Goal: Task Accomplishment & Management: Complete application form

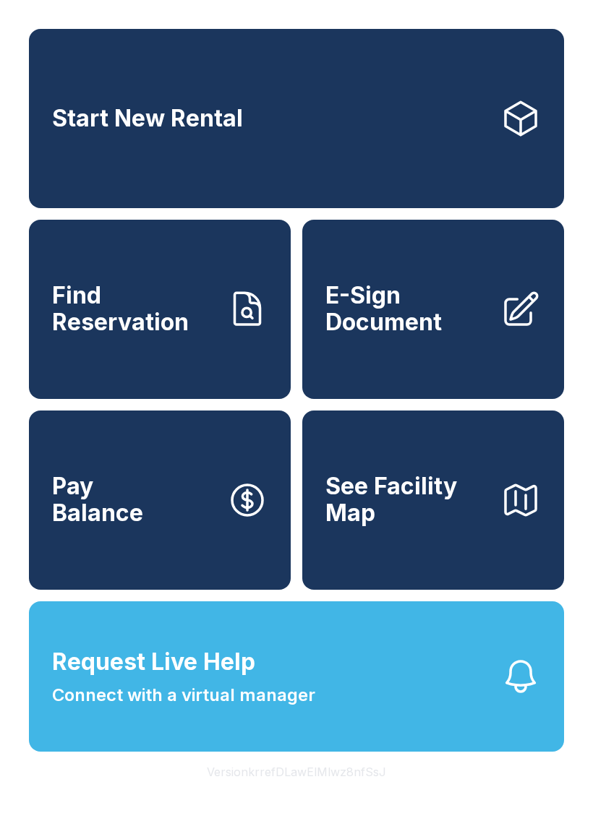
click at [419, 329] on span "E-Sign Document" at bounding box center [406, 309] width 163 height 53
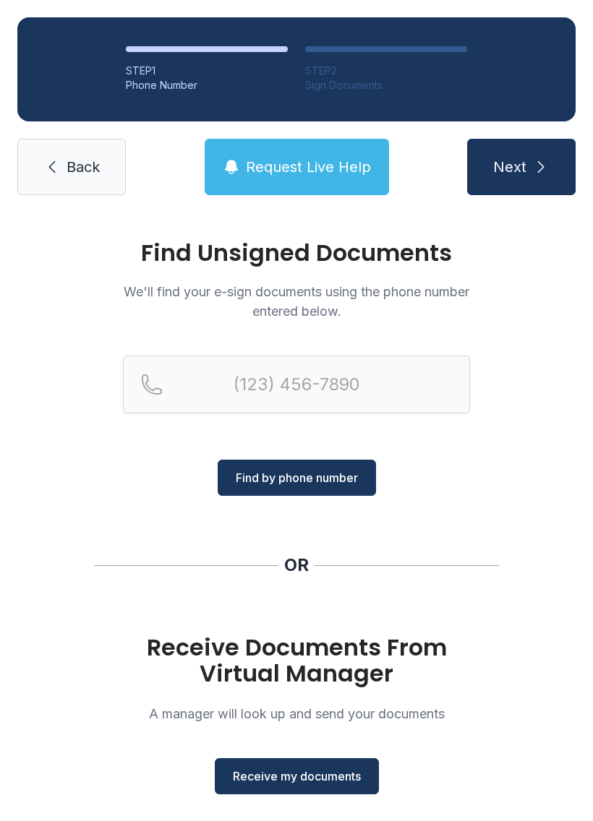
click at [304, 766] on button "Receive my documents" at bounding box center [297, 776] width 164 height 36
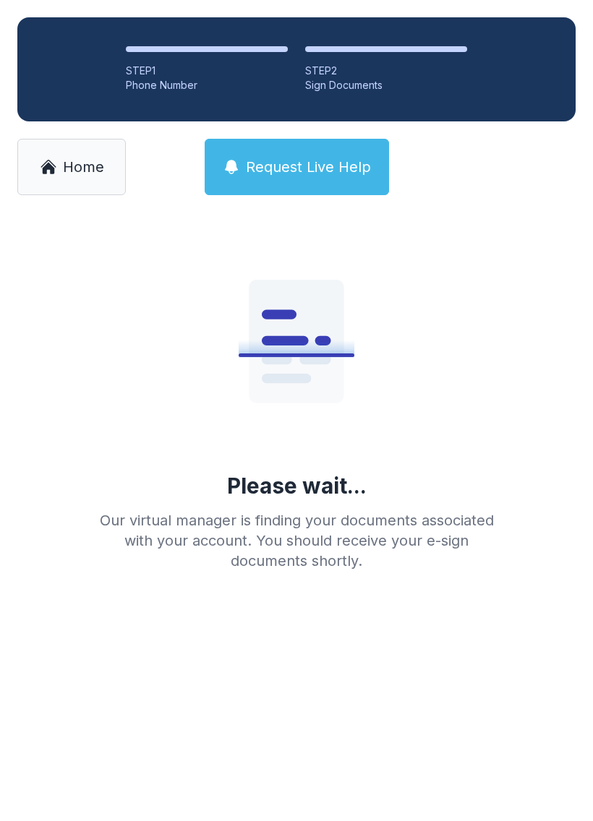
click at [88, 168] on span "Home" at bounding box center [83, 167] width 41 height 20
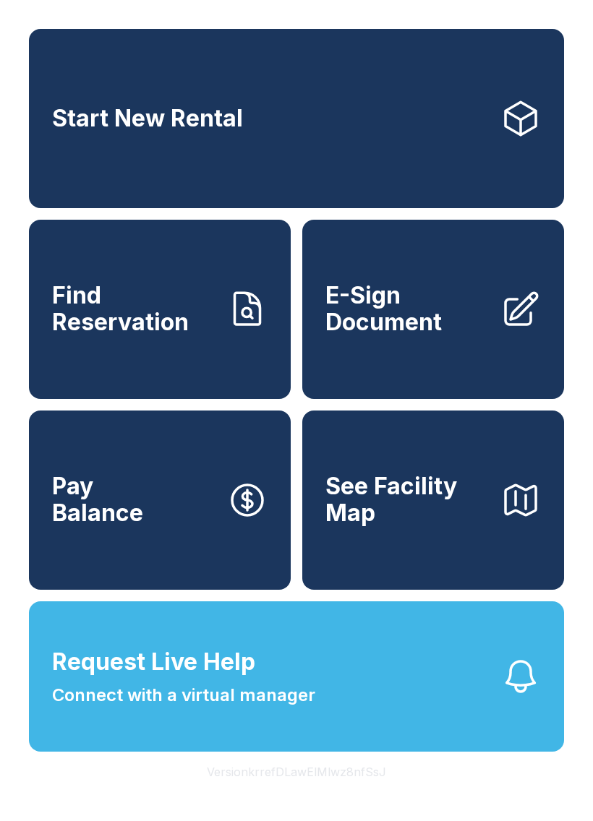
click at [413, 335] on span "E-Sign Document" at bounding box center [406, 309] width 163 height 53
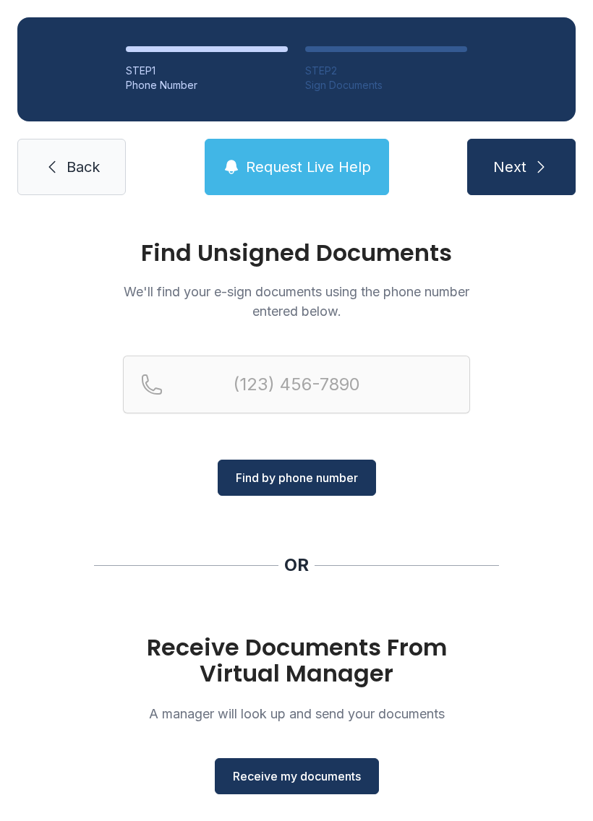
click at [317, 762] on button "Receive my documents" at bounding box center [297, 776] width 164 height 36
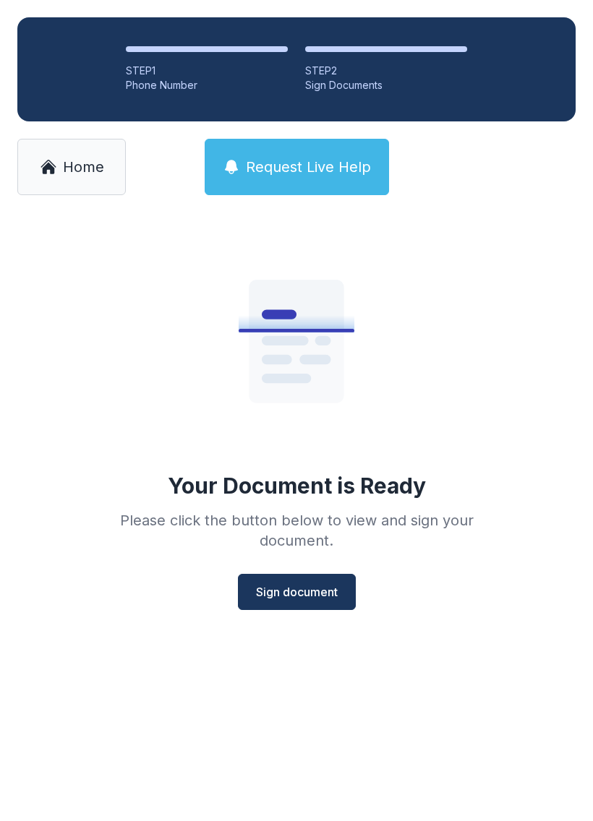
click at [287, 590] on span "Sign document" at bounding box center [297, 591] width 82 height 17
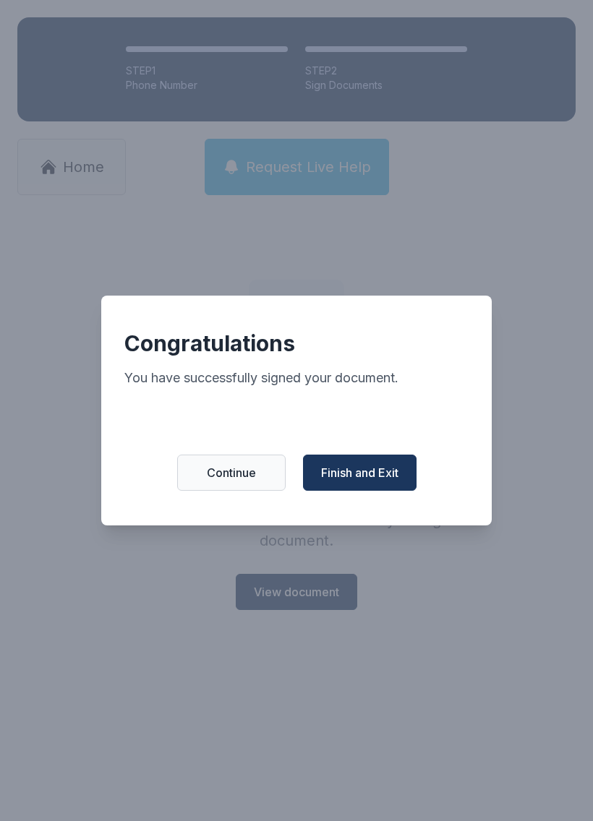
click at [328, 447] on div "Congratulations You have successfully signed your document. Continue Finish and…" at bounding box center [296, 411] width 390 height 230
click at [355, 481] on span "Finish and Exit" at bounding box center [359, 472] width 77 height 17
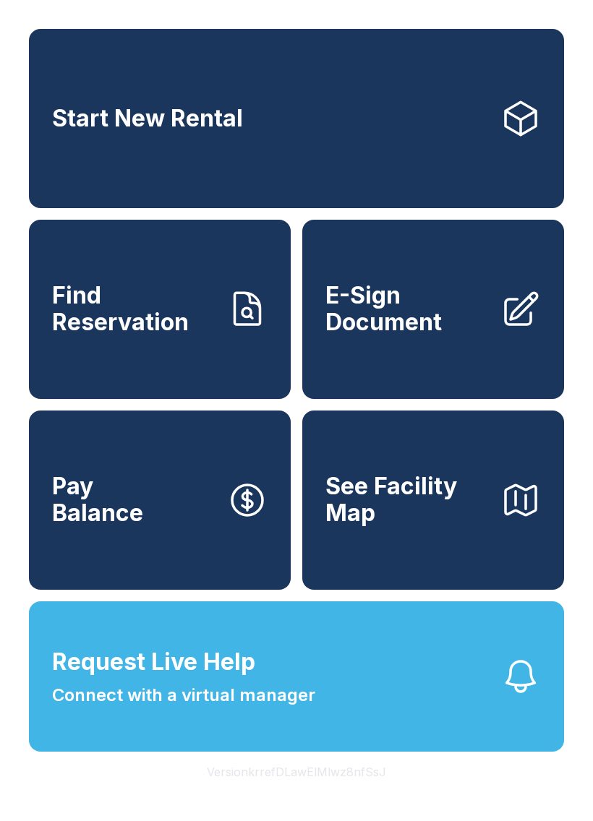
click at [197, 559] on button "Pay Balance" at bounding box center [160, 500] width 262 height 179
